Goal: Task Accomplishment & Management: Use online tool/utility

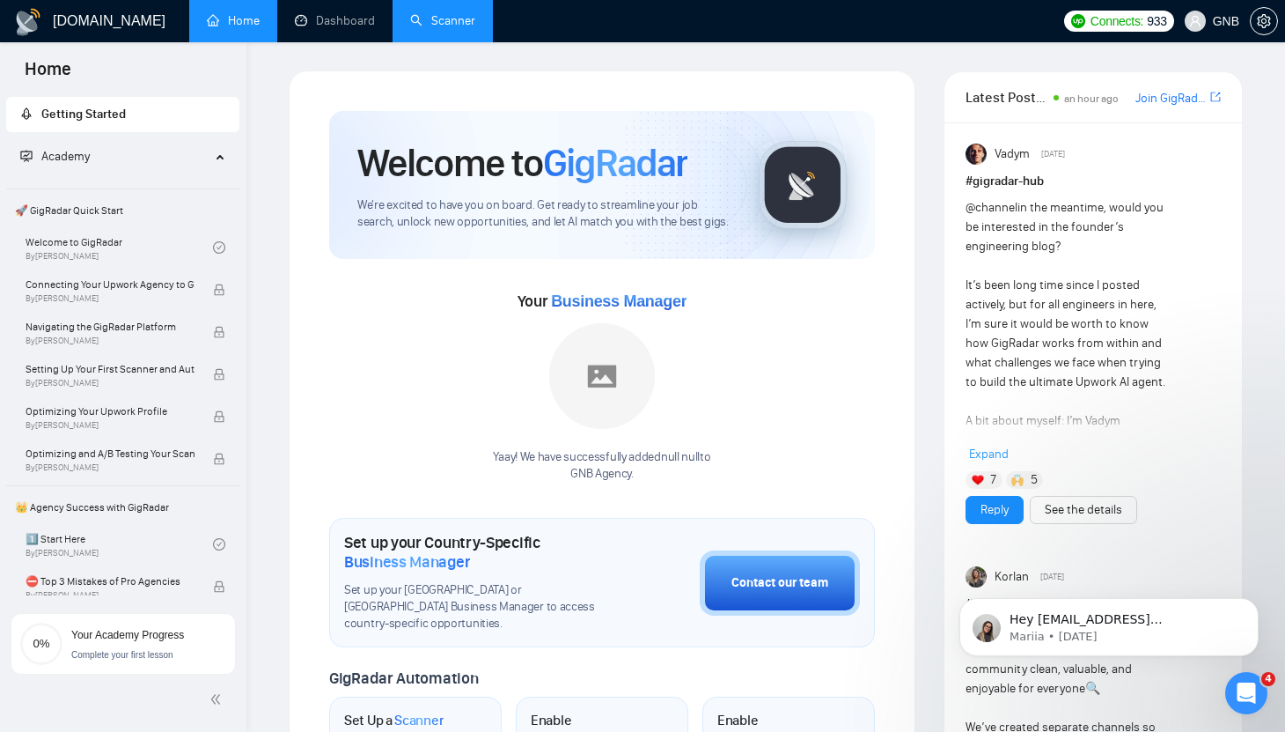
click at [453, 28] on link "Scanner" at bounding box center [442, 20] width 65 height 15
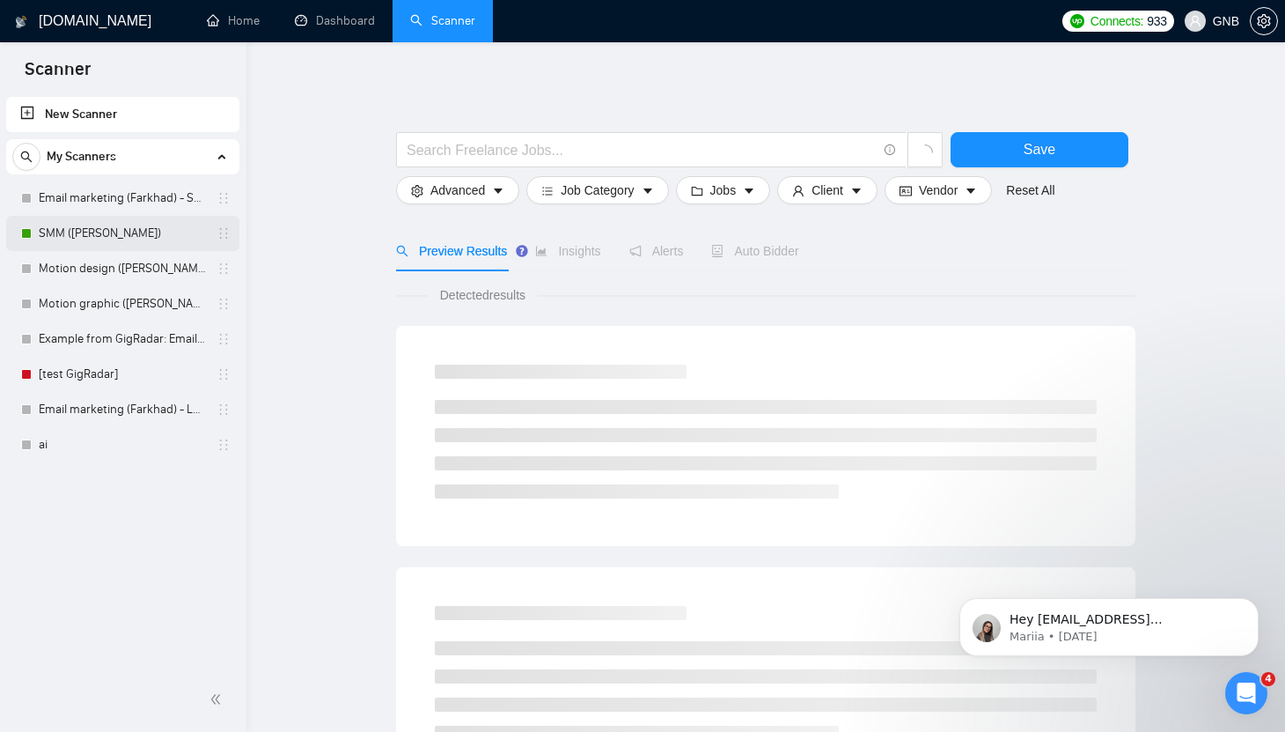
click at [126, 232] on link "SMM ([PERSON_NAME])" at bounding box center [122, 233] width 167 height 35
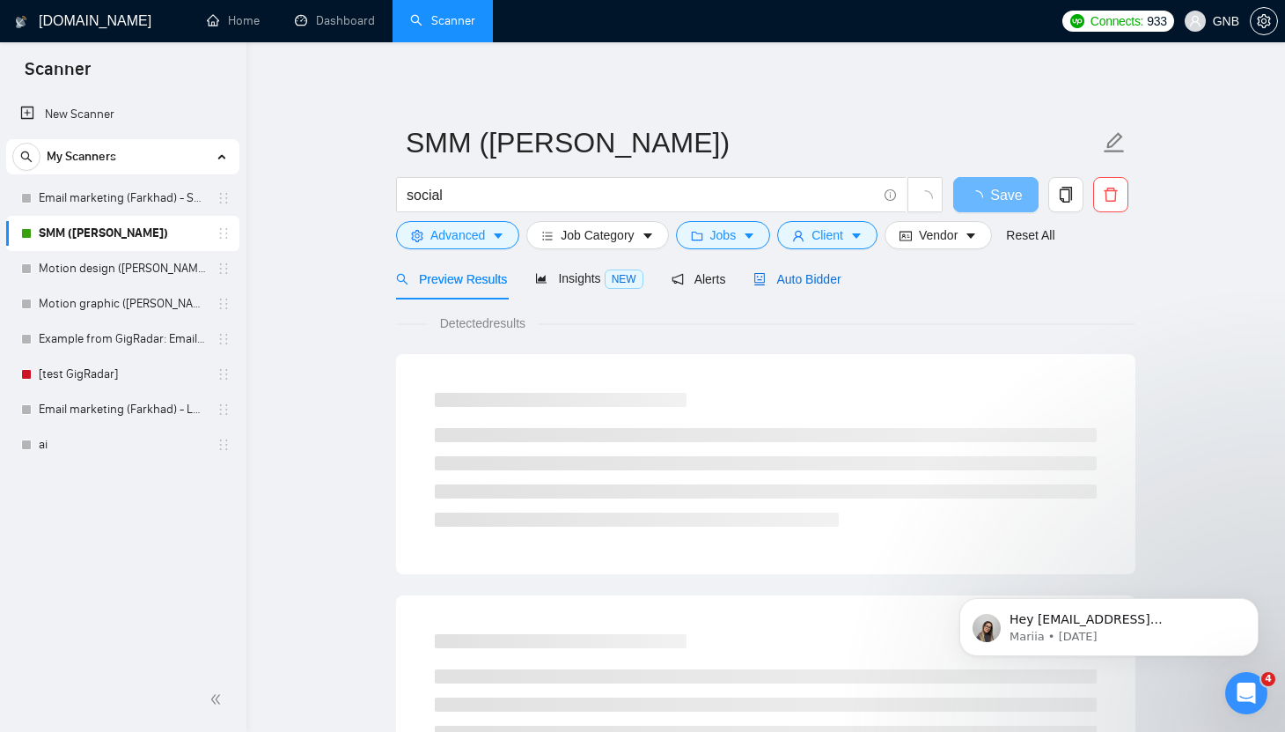
click at [821, 272] on span "Auto Bidder" at bounding box center [797, 279] width 87 height 14
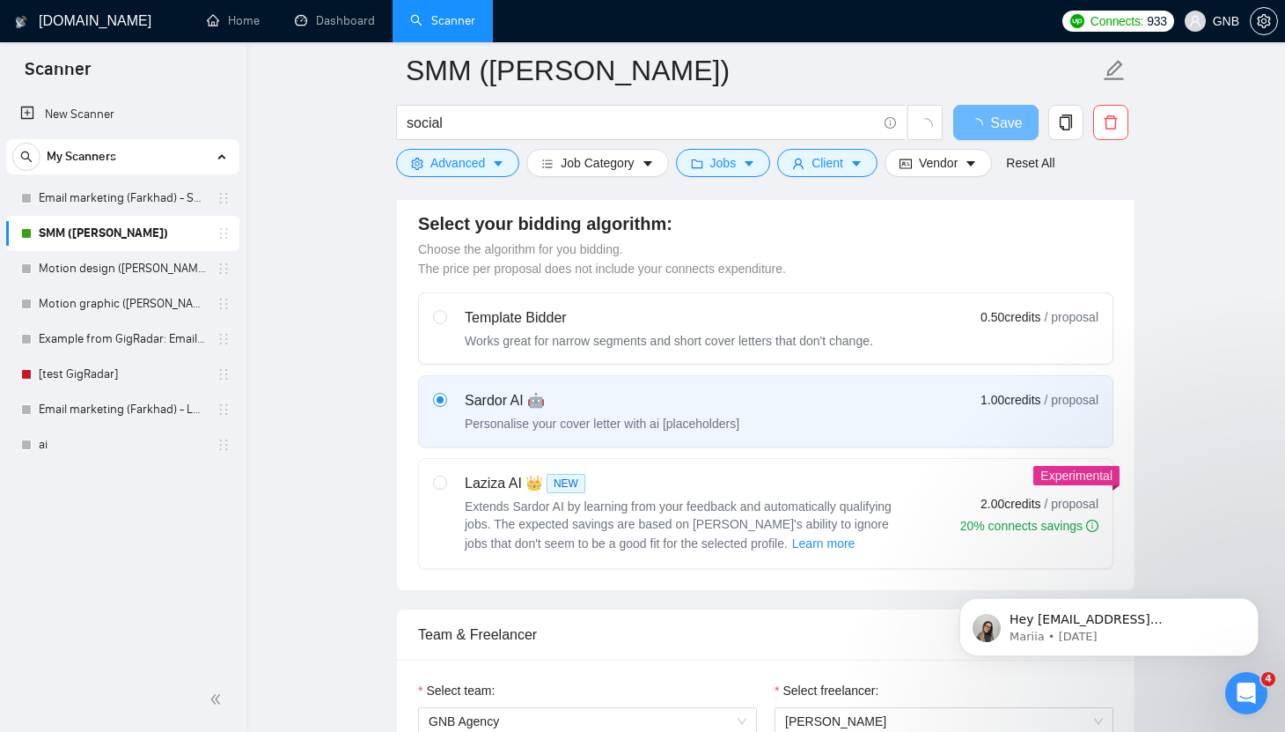
scroll to position [475, 0]
click at [1254, 600] on icon "Dismiss notification" at bounding box center [1254, 603] width 10 height 10
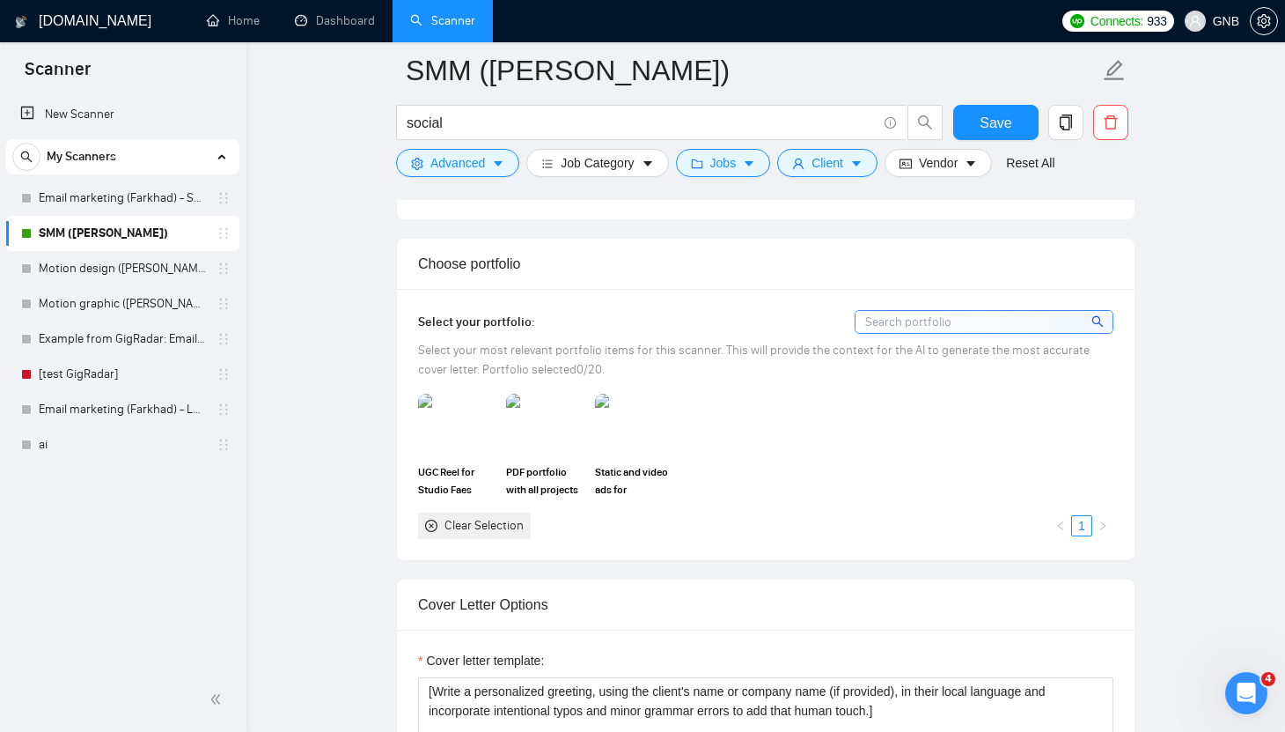
scroll to position [1544, 0]
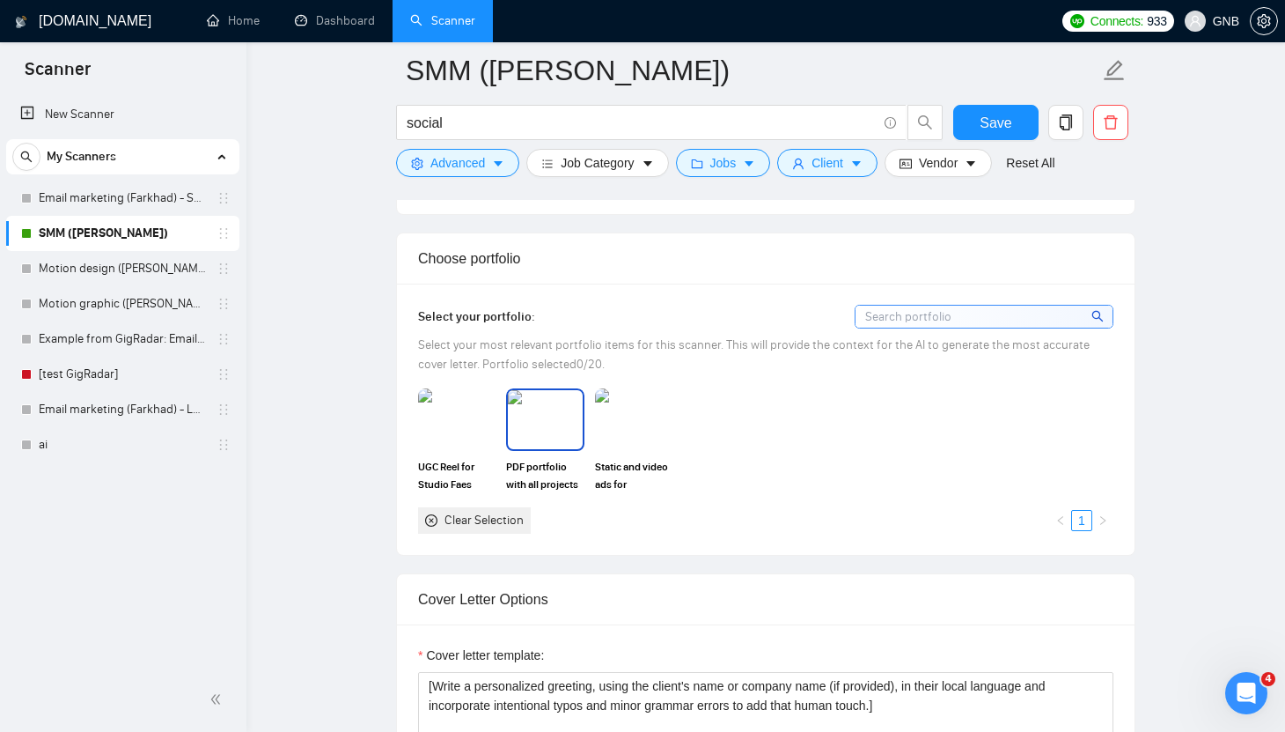
click at [561, 437] on img at bounding box center [545, 419] width 74 height 58
click at [552, 428] on rect at bounding box center [546, 419] width 28 height 28
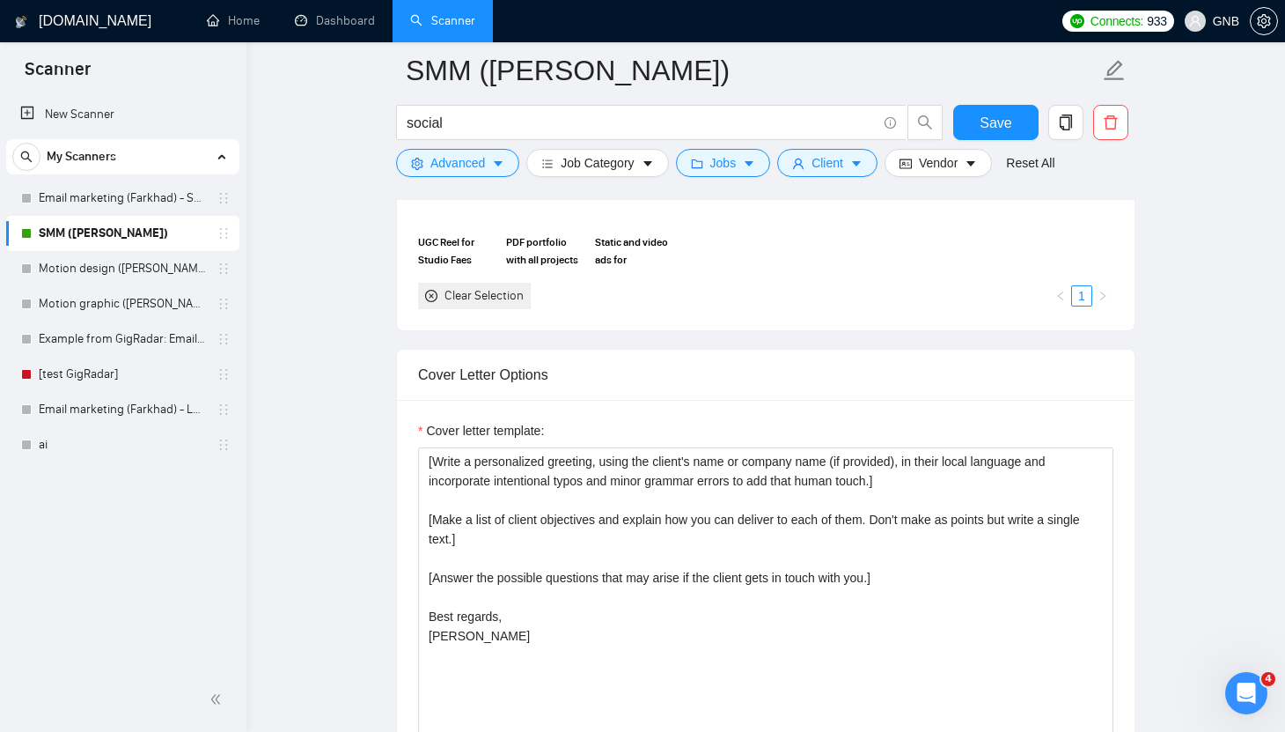
scroll to position [1853, 0]
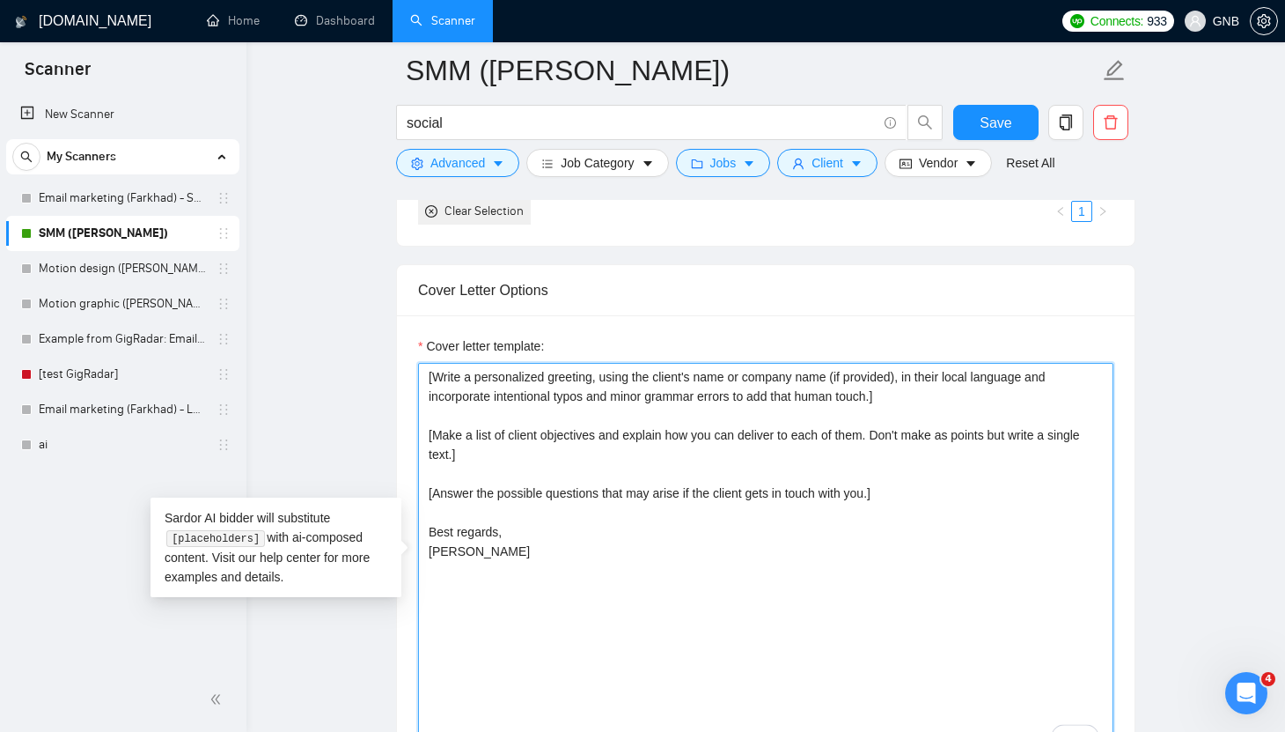
drag, startPoint x: 916, startPoint y: 494, endPoint x: 394, endPoint y: 428, distance: 525.4
click at [394, 428] on main "SMM (Alexandra) social Save Advanced Job Category Jobs Client Vendor Reset All …" at bounding box center [766, 737] width 983 height 5040
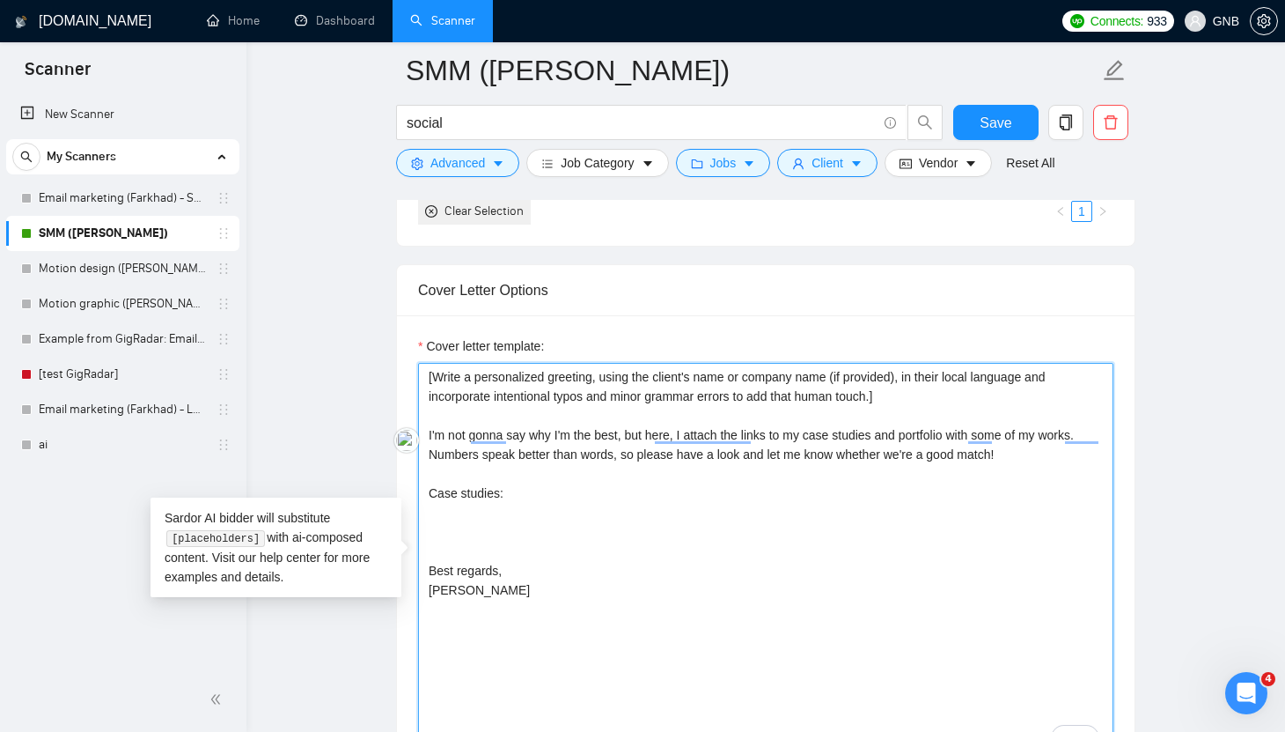
paste textarea "[URL][DOMAIN_NAME]"
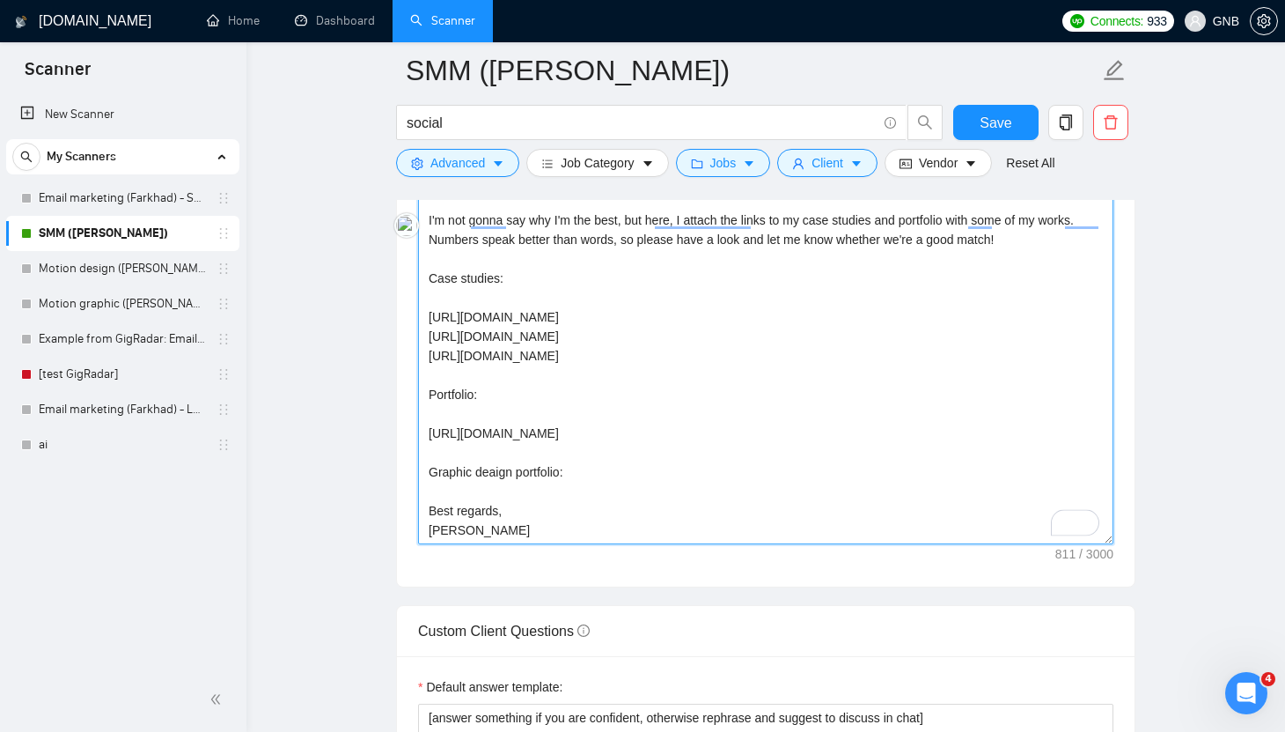
scroll to position [2084, 0]
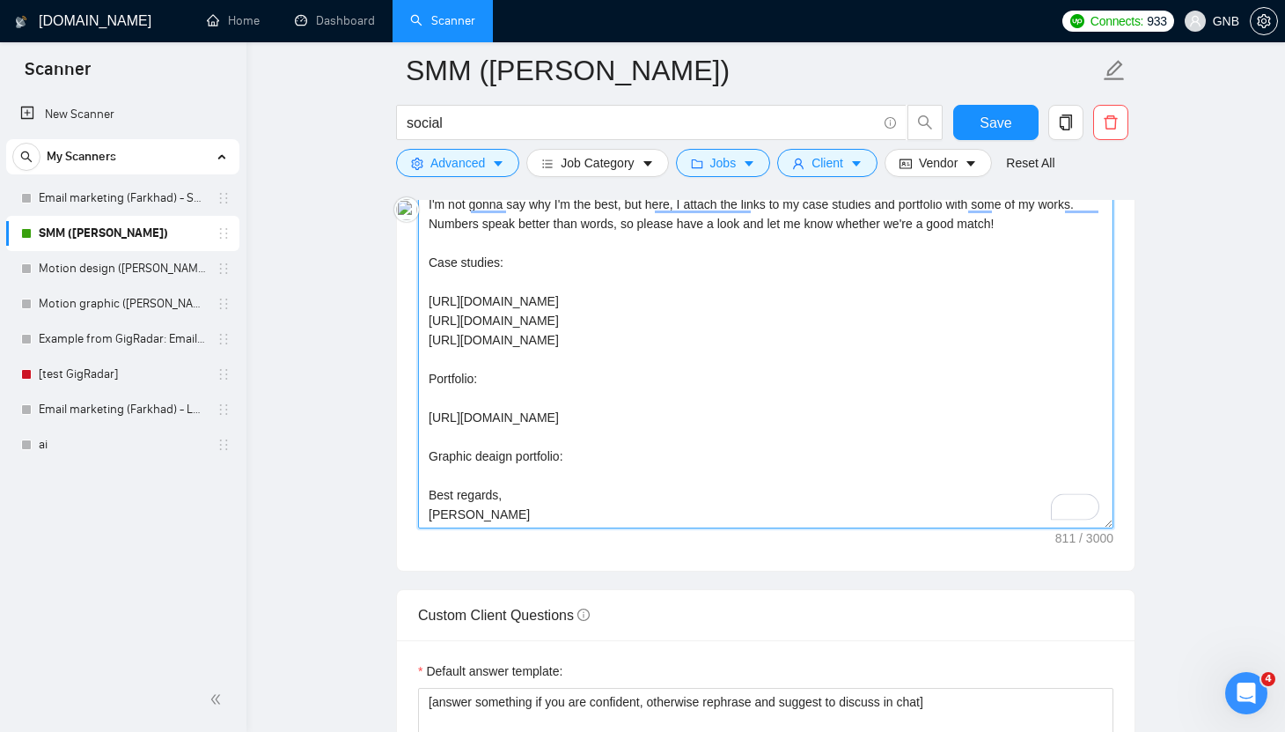
click at [496, 453] on textarea "[Write a personalized greeting, using the client's name or company name (if pro…" at bounding box center [766, 330] width 696 height 396
click at [629, 459] on textarea "[Write a personalized greeting, using the client's name or company name (if pro…" at bounding box center [766, 330] width 696 height 396
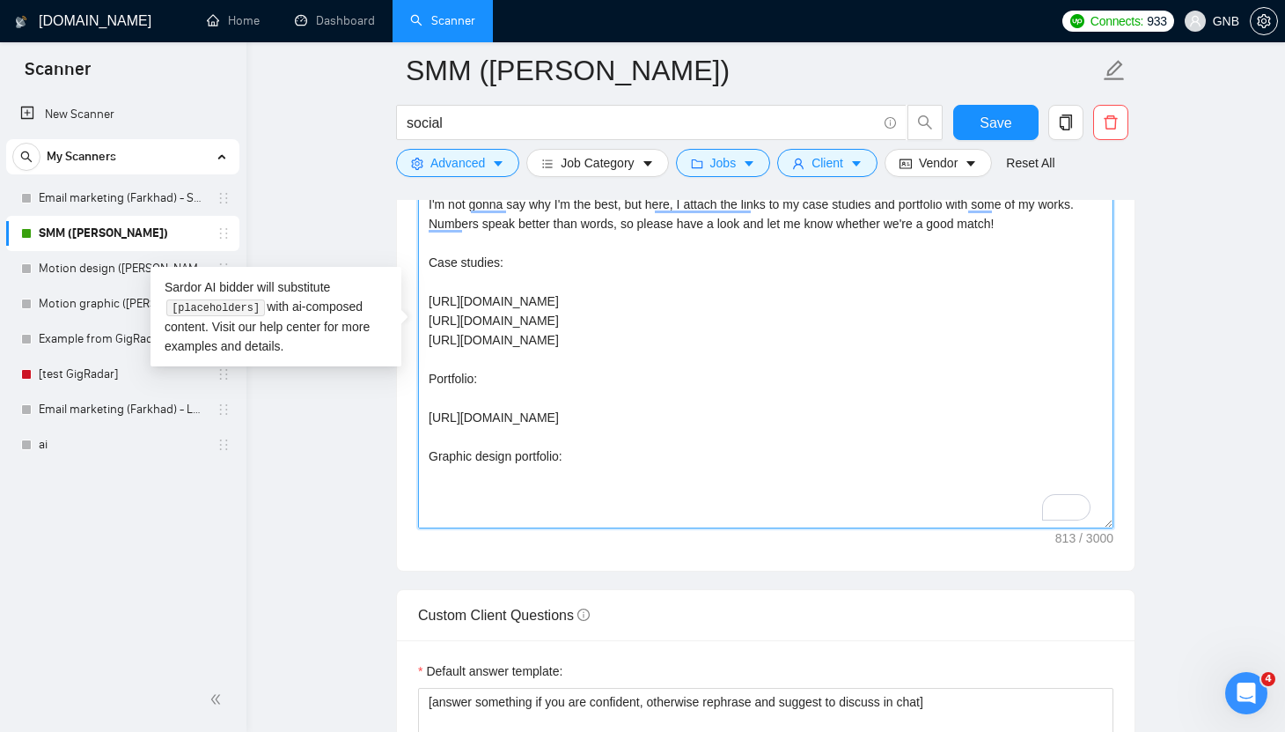
paste textarea "[URL][DOMAIN_NAME]"
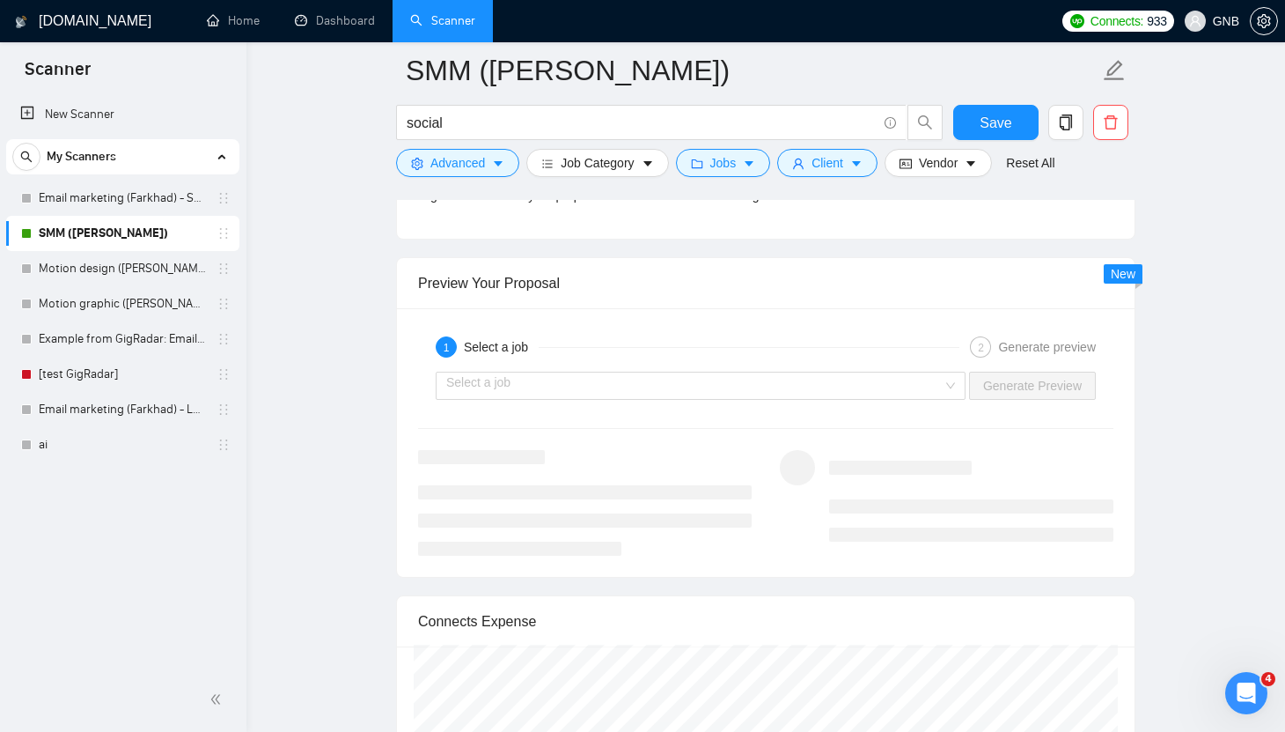
scroll to position [3325, 0]
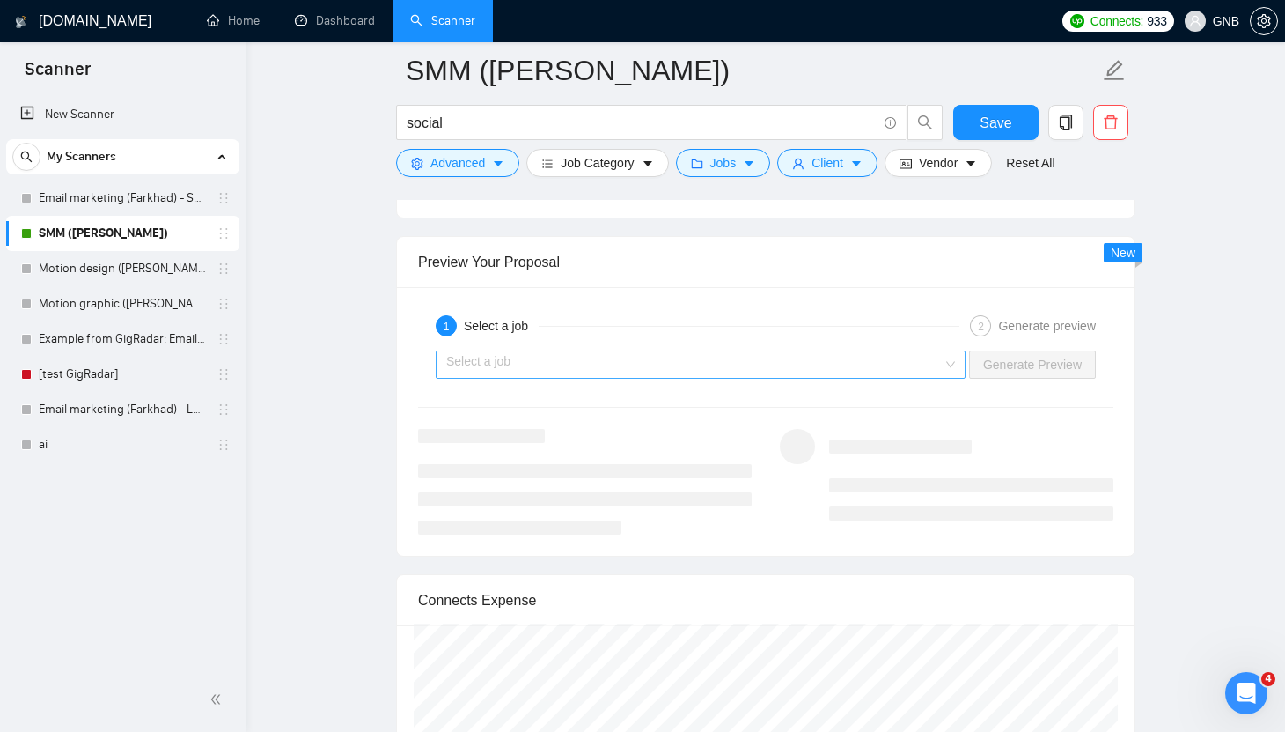
type textarea "[Write a personalized greeting, using the client's name or company name (if pro…"
click at [813, 352] on input "search" at bounding box center [694, 364] width 497 height 26
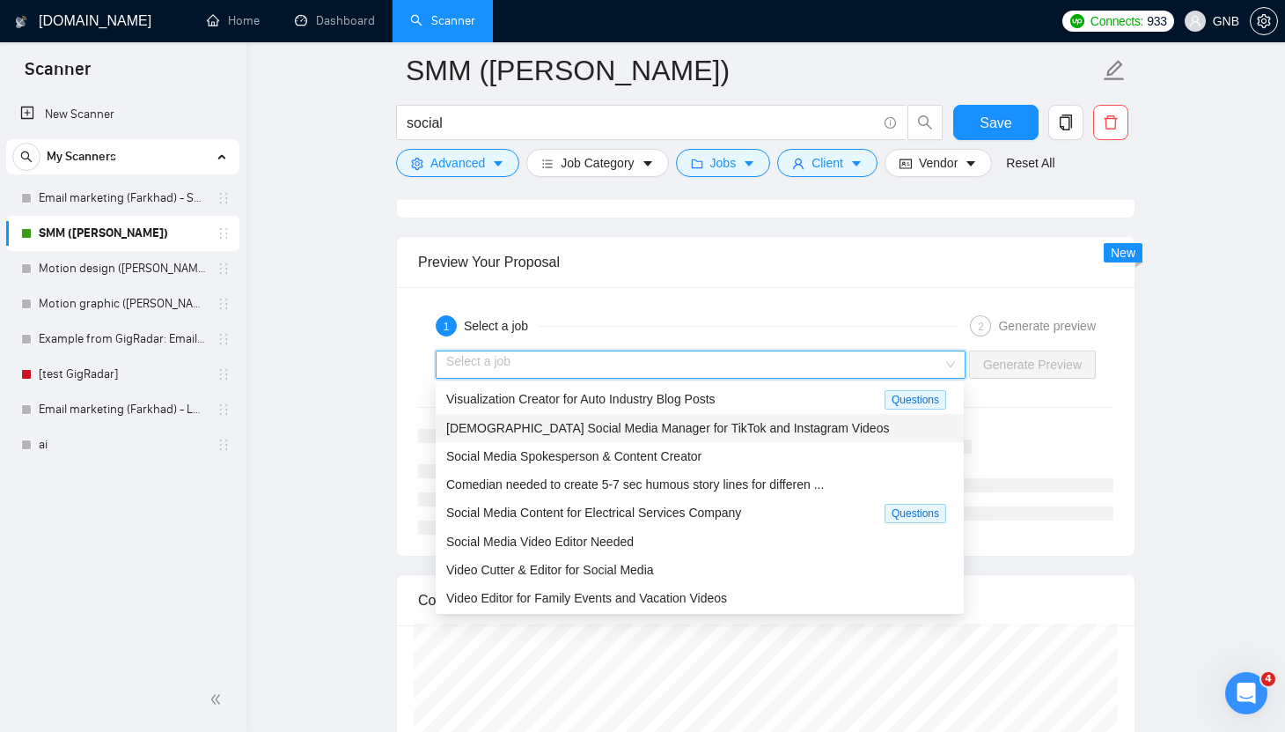
click at [655, 427] on span "[DEMOGRAPHIC_DATA] Social Media Manager for TikTok and Instagram Videos" at bounding box center [667, 428] width 443 height 14
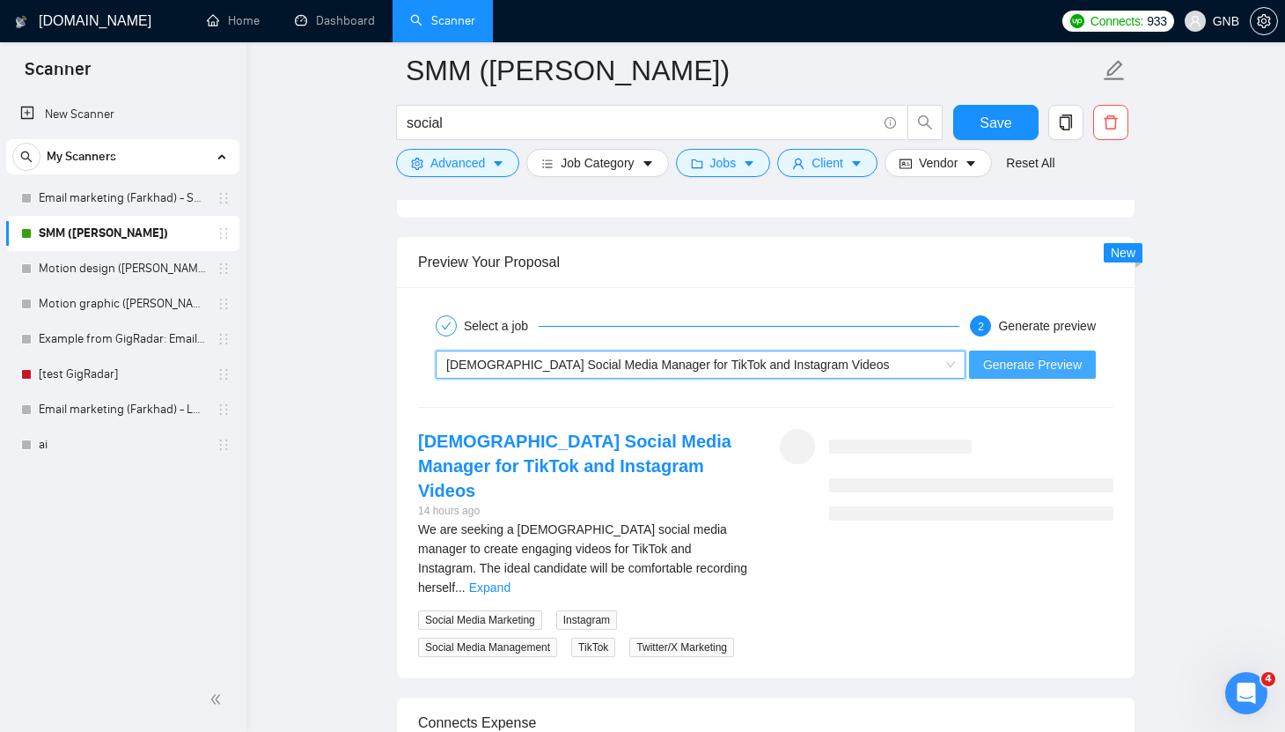
click at [1057, 364] on span "Generate Preview" at bounding box center [1032, 364] width 99 height 19
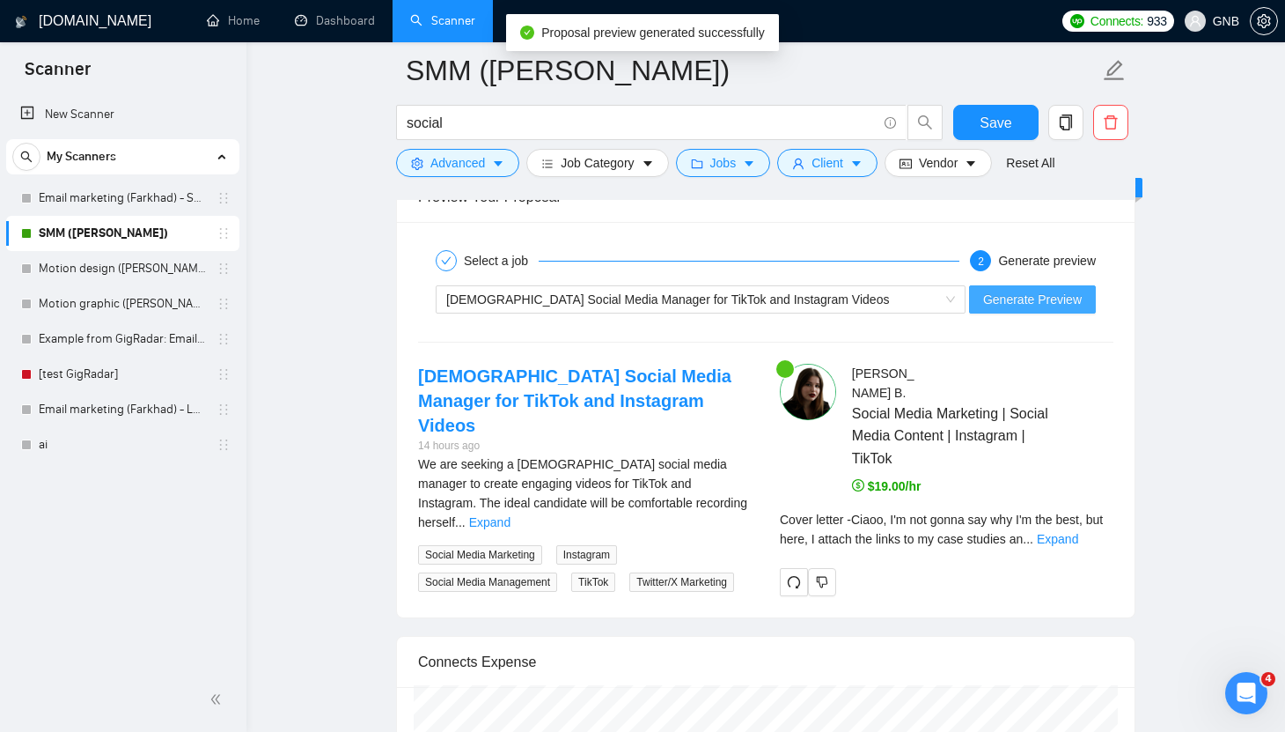
scroll to position [3400, 0]
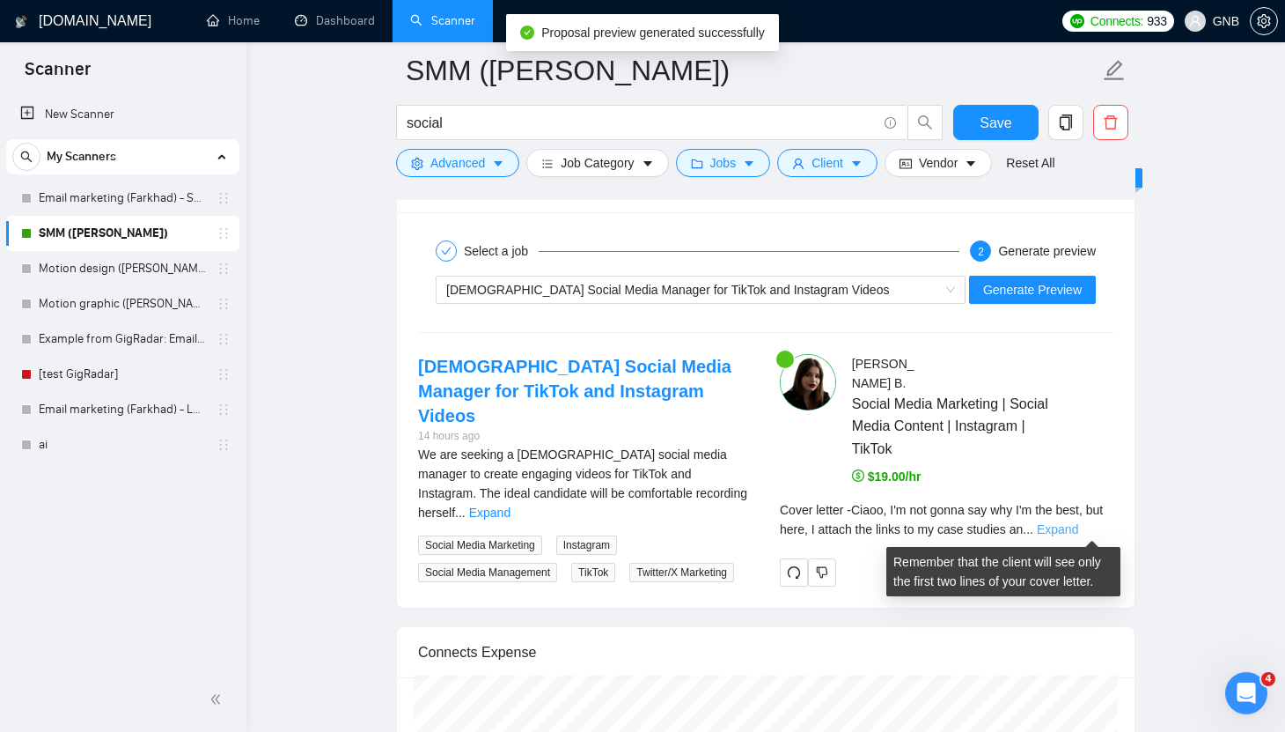
click at [1079, 526] on link "Expand" at bounding box center [1057, 529] width 41 height 14
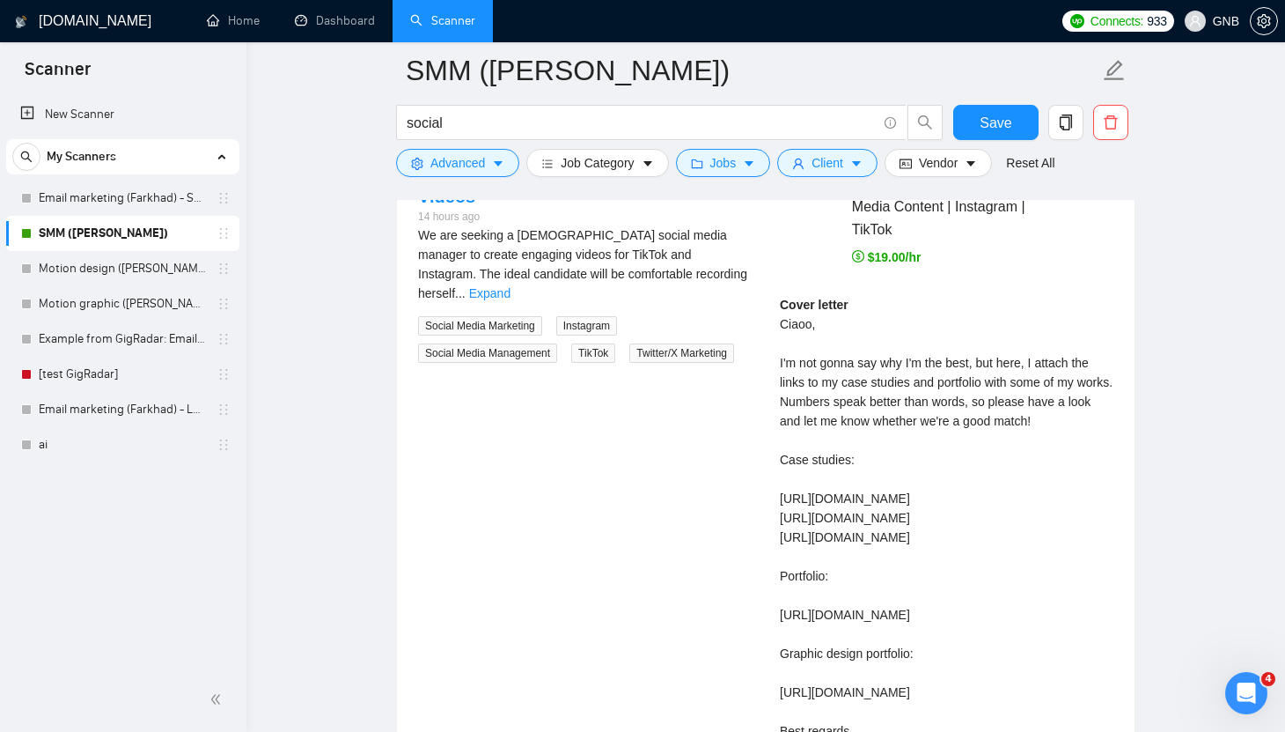
scroll to position [3568, 0]
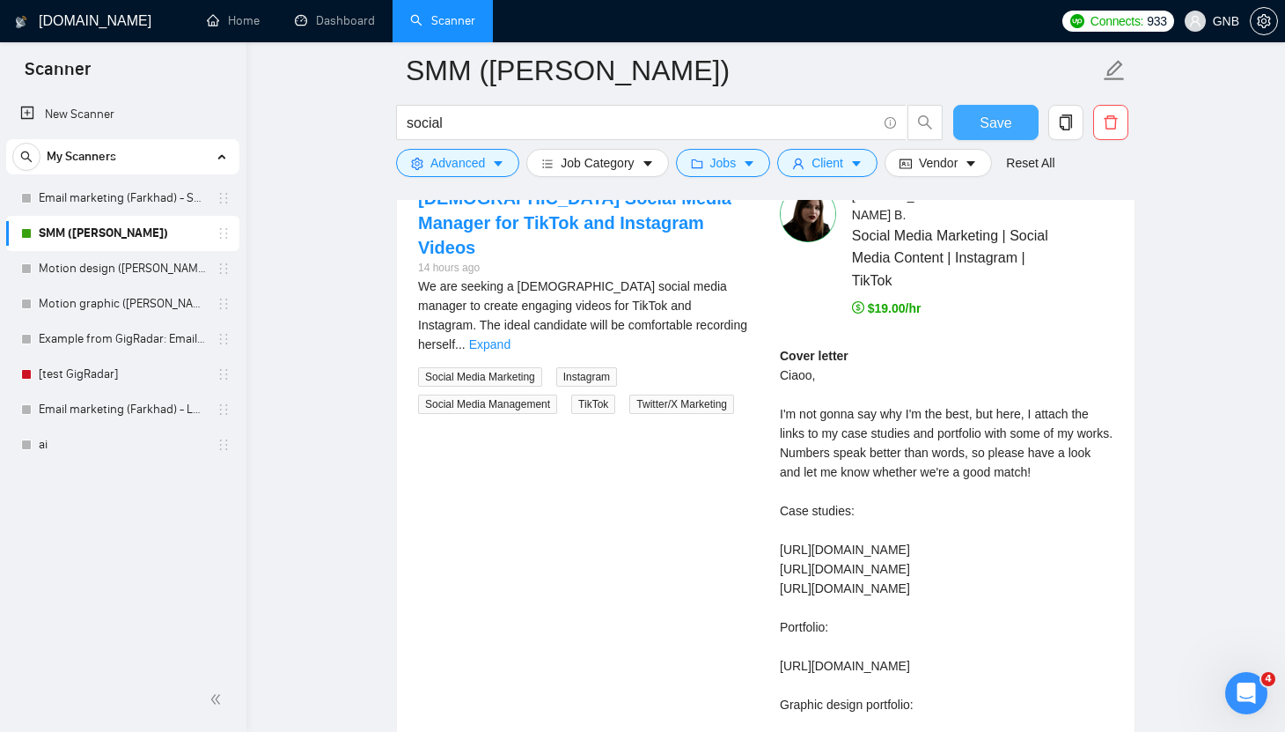
click at [1000, 121] on span "Save" at bounding box center [996, 123] width 32 height 22
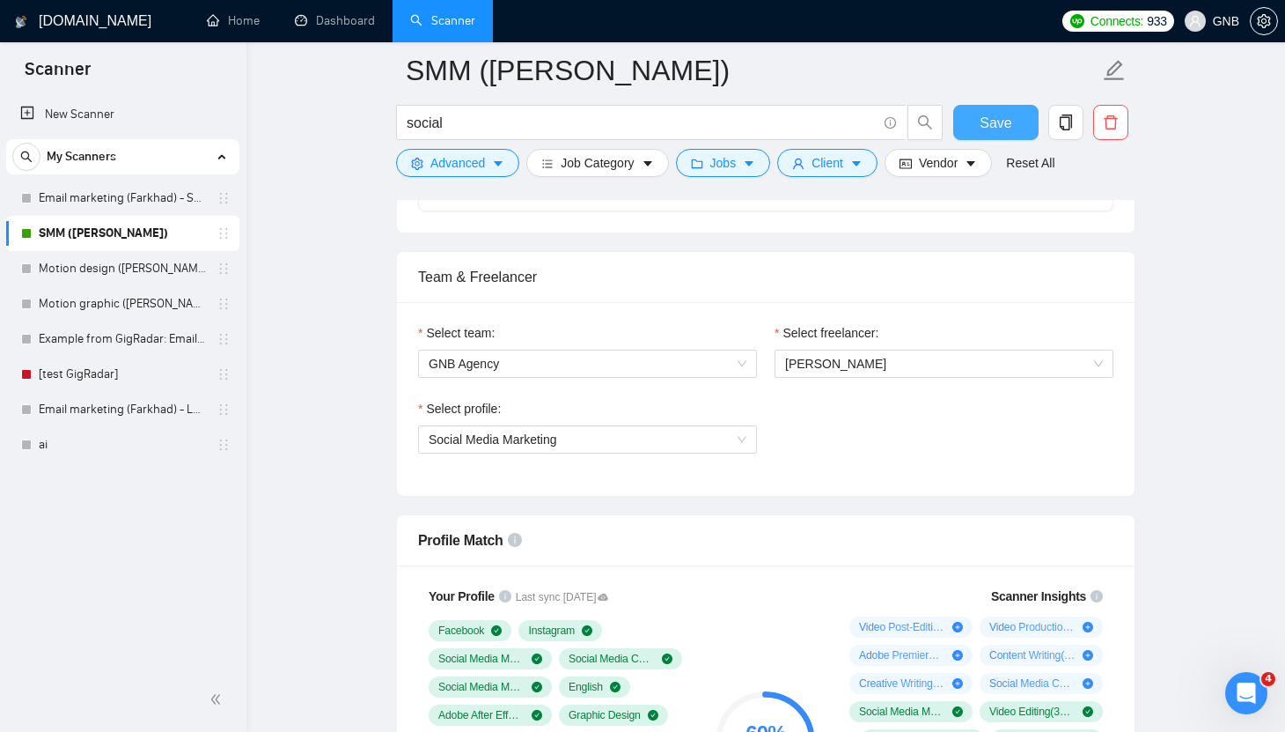
scroll to position [0, 0]
